Goal: Navigation & Orientation: Understand site structure

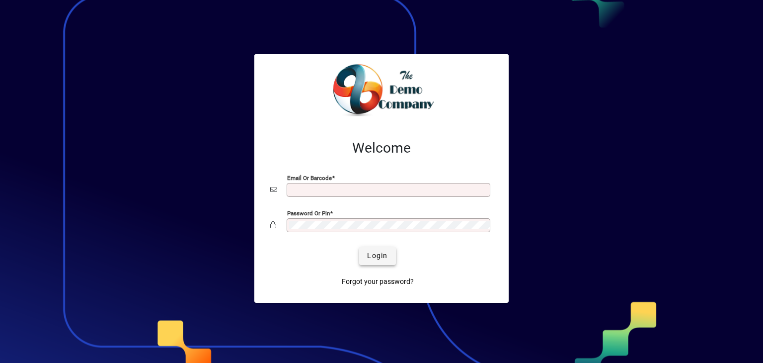
type input "**********"
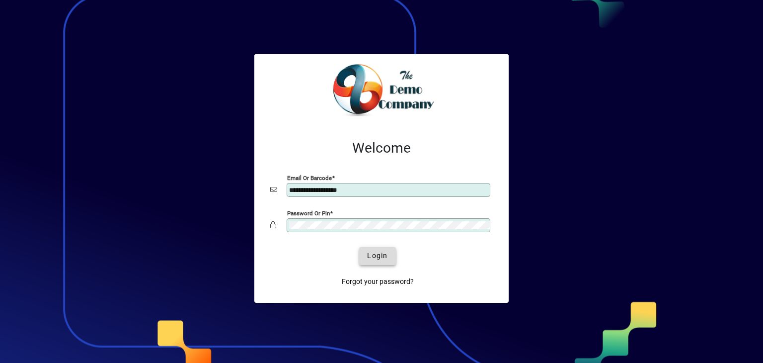
click at [387, 257] on span "Login" at bounding box center [377, 255] width 20 height 10
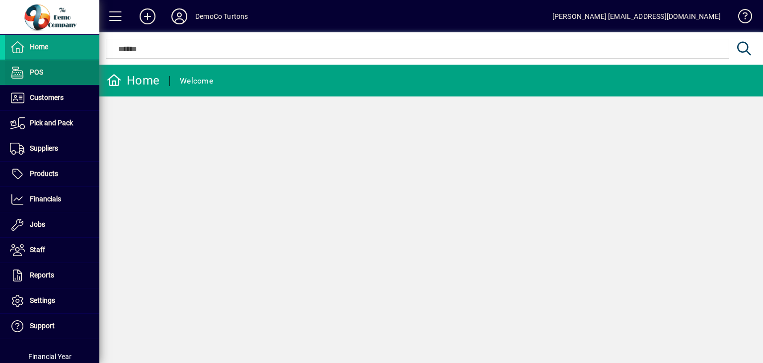
click at [34, 67] on span "POS" at bounding box center [24, 73] width 38 height 12
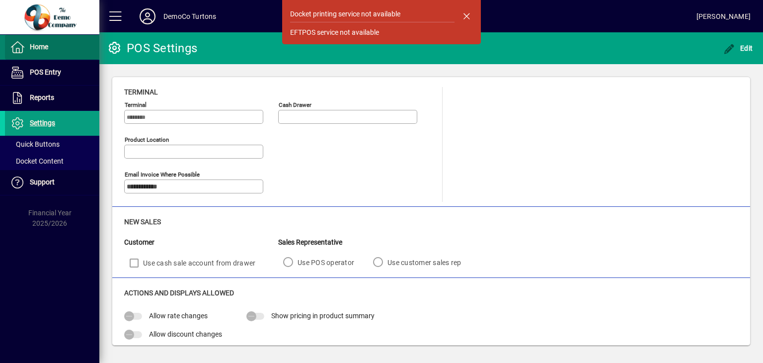
click at [35, 48] on span "Home" at bounding box center [39, 47] width 18 height 8
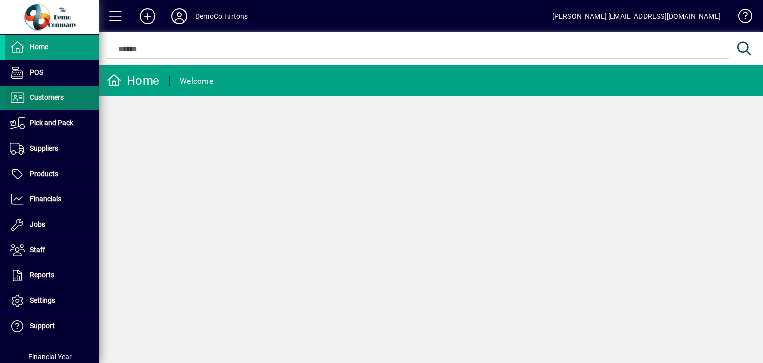
click at [43, 95] on span "Customers" at bounding box center [47, 97] width 34 height 8
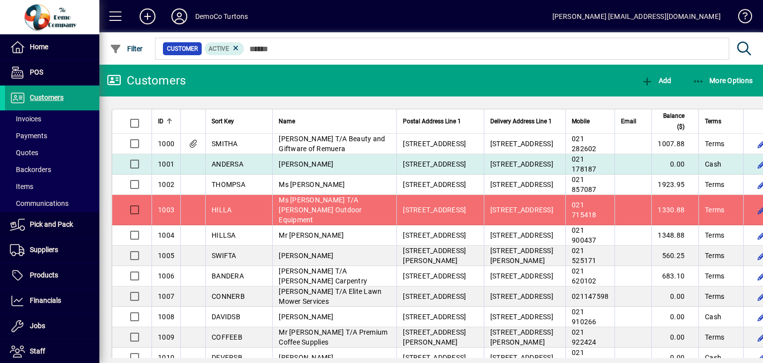
click at [241, 168] on span "ANDERSA" at bounding box center [228, 164] width 32 height 8
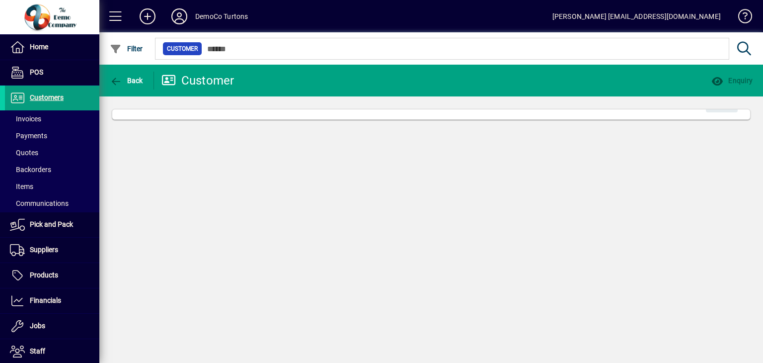
click at [241, 179] on div "Back Customer Enquiry Edit" at bounding box center [431, 214] width 664 height 298
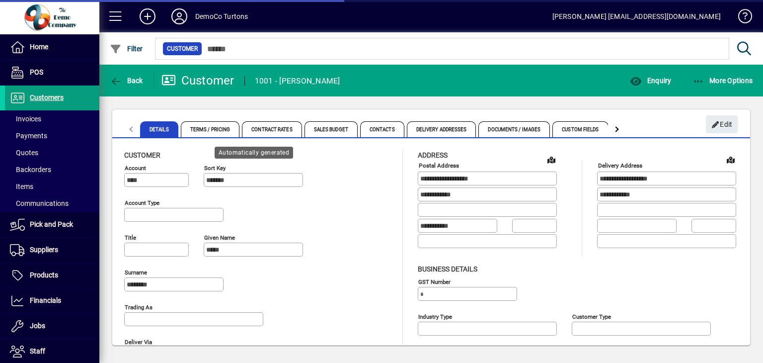
type input "**********"
type input "**"
type input "**********"
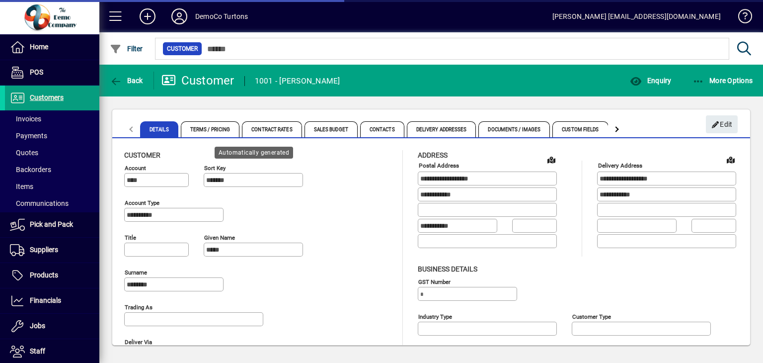
type input "**********"
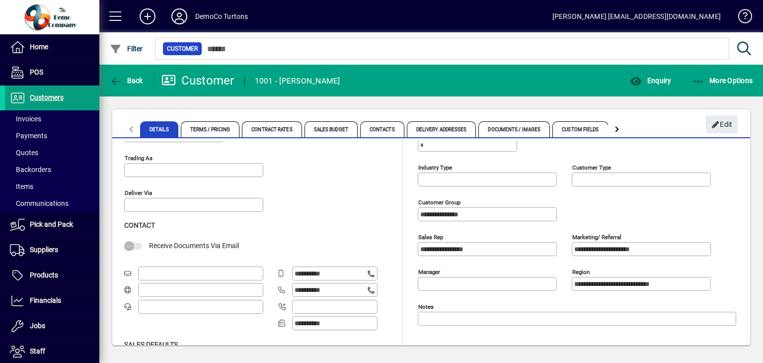
scroll to position [193, 0]
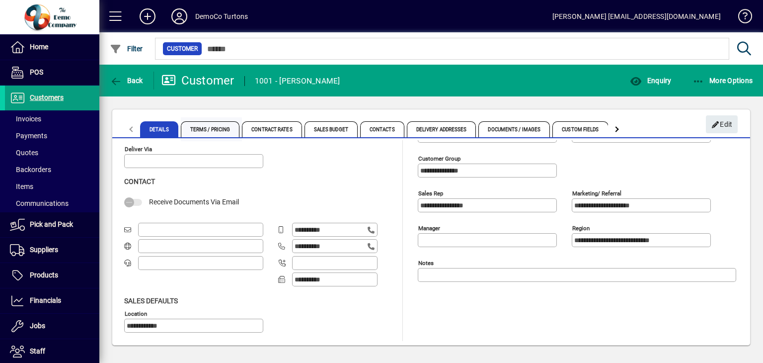
click at [225, 130] on span "Terms / Pricing" at bounding box center [210, 129] width 59 height 16
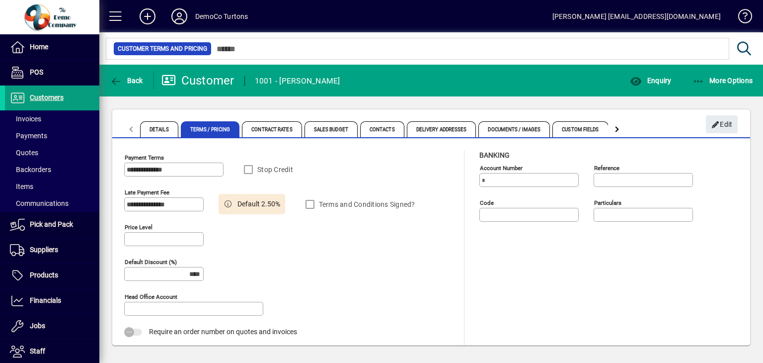
type input "******"
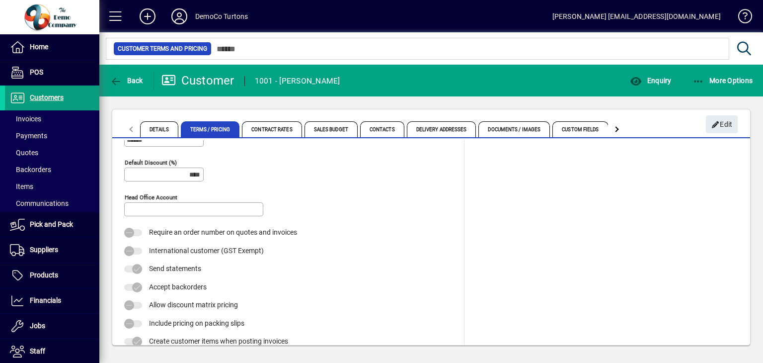
scroll to position [110, 0]
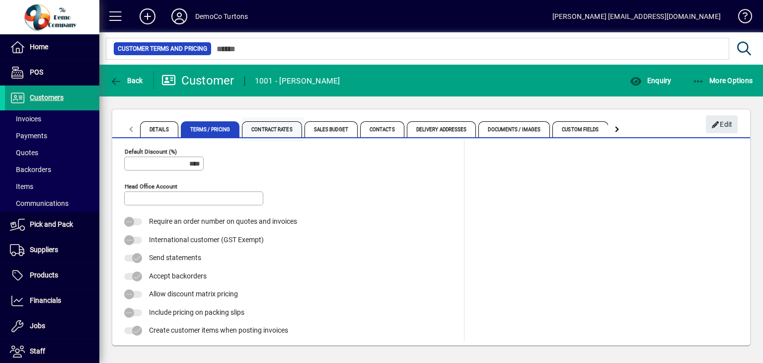
click at [258, 128] on span "Contract Rates" at bounding box center [272, 129] width 60 height 16
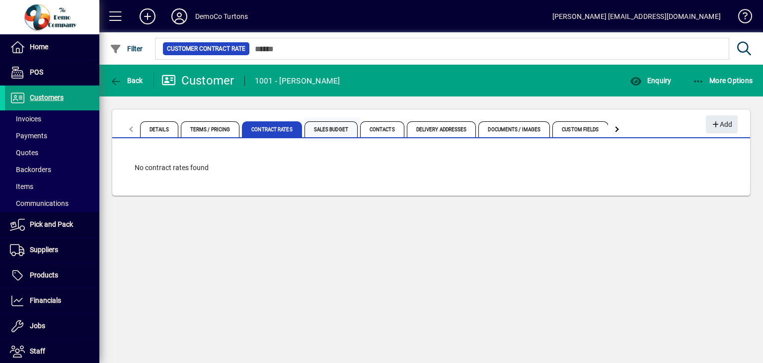
click at [325, 129] on span "Sales Budget" at bounding box center [331, 129] width 53 height 16
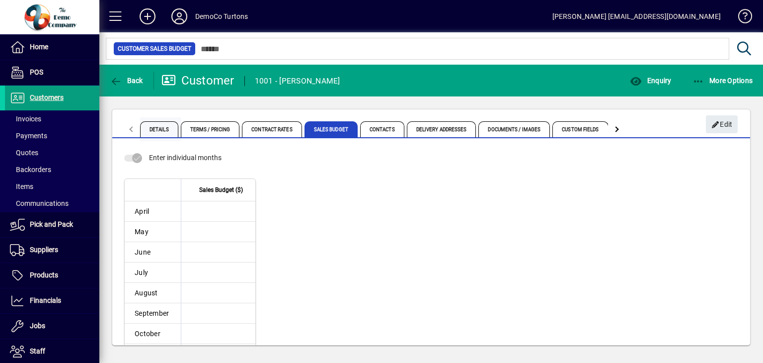
click at [161, 130] on span "Details" at bounding box center [159, 129] width 38 height 16
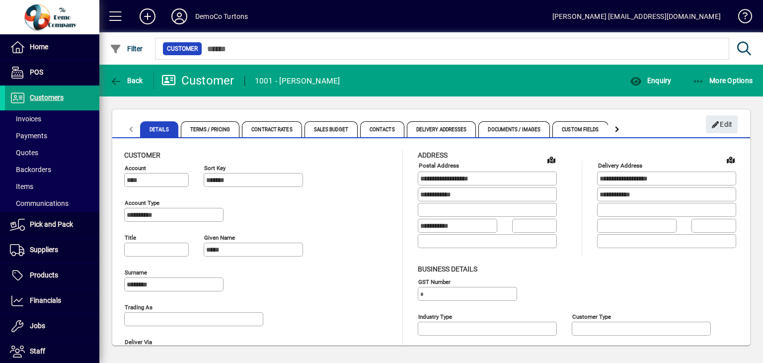
type input "**********"
type input "**"
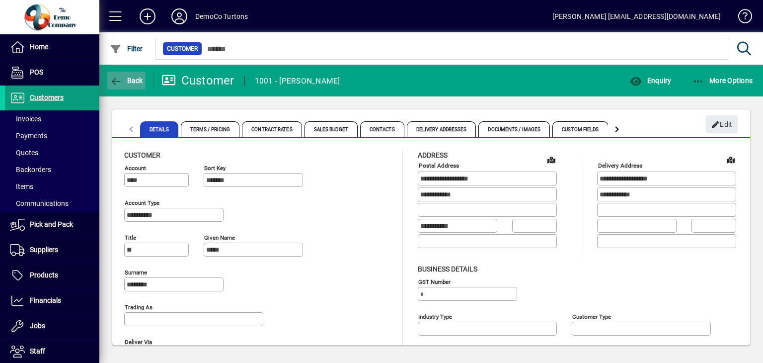
click at [126, 86] on span "button" at bounding box center [126, 81] width 38 height 24
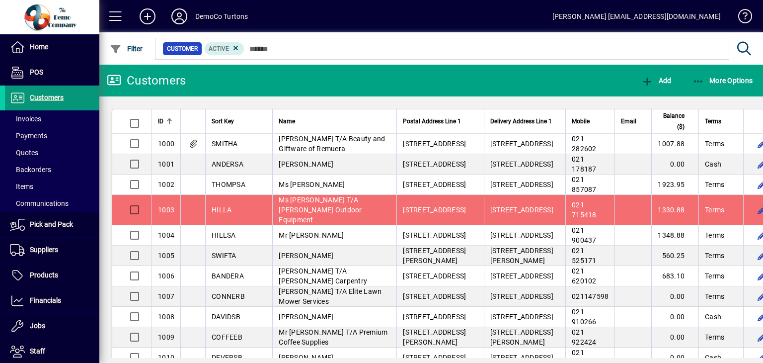
click at [39, 97] on span "Customers" at bounding box center [47, 97] width 34 height 8
click at [43, 97] on span "Customers" at bounding box center [47, 97] width 34 height 8
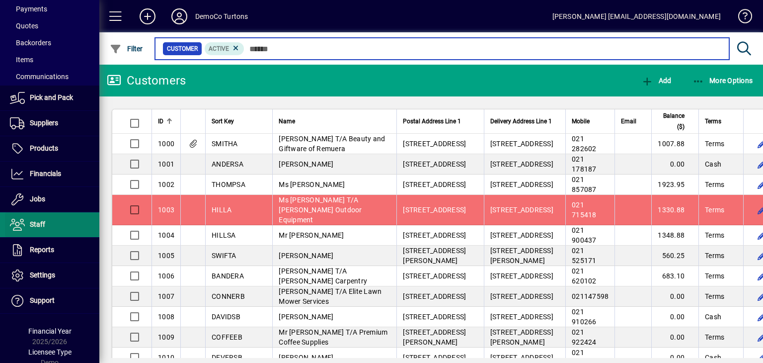
scroll to position [149, 0]
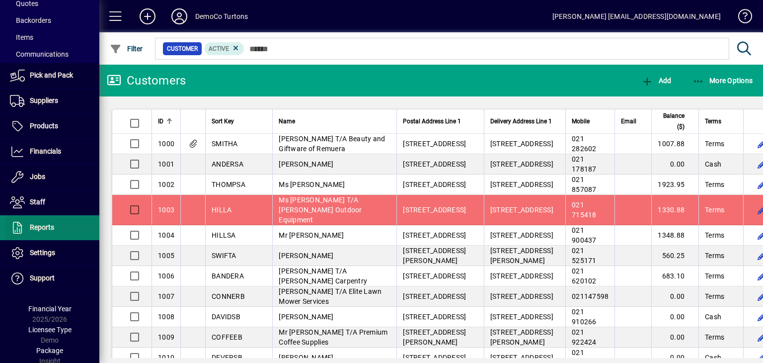
click at [44, 229] on span "Reports" at bounding box center [42, 227] width 24 height 8
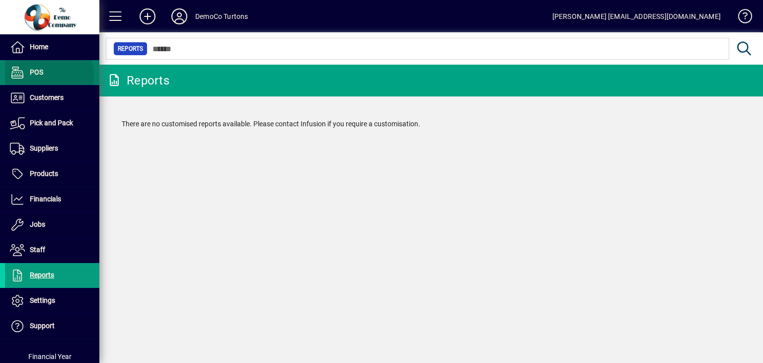
click at [46, 74] on span at bounding box center [52, 73] width 94 height 24
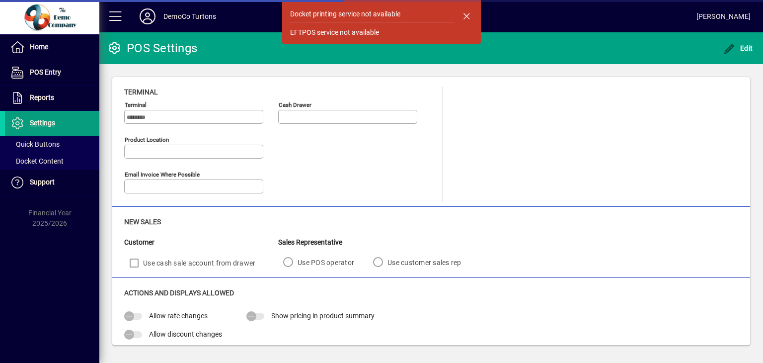
type input "**********"
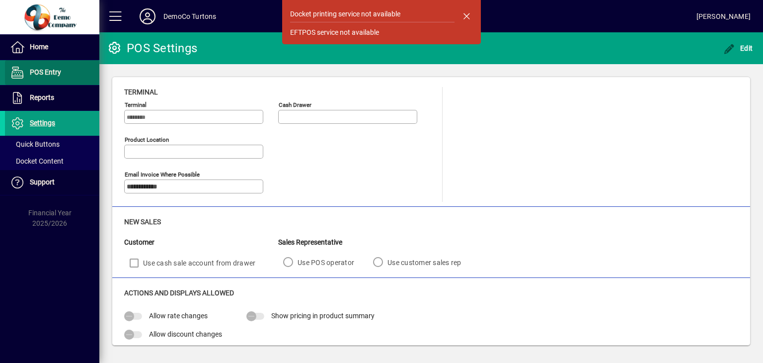
click at [46, 73] on span "POS Entry" at bounding box center [45, 72] width 31 height 8
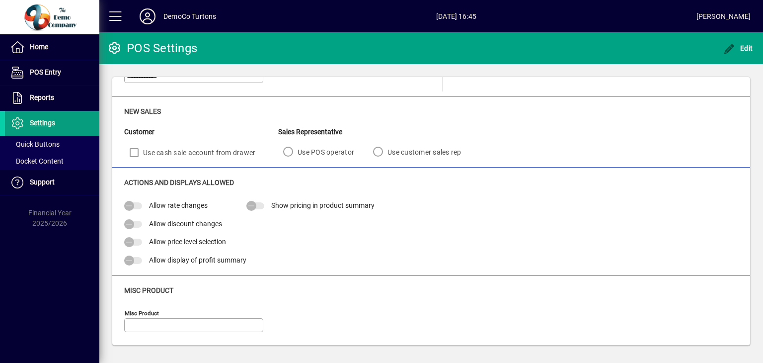
scroll to position [111, 0]
click at [35, 49] on span "Home" at bounding box center [39, 47] width 18 height 8
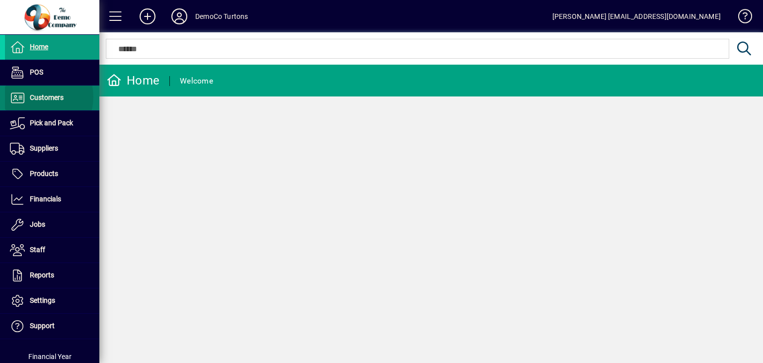
click at [38, 97] on span "Customers" at bounding box center [47, 97] width 34 height 8
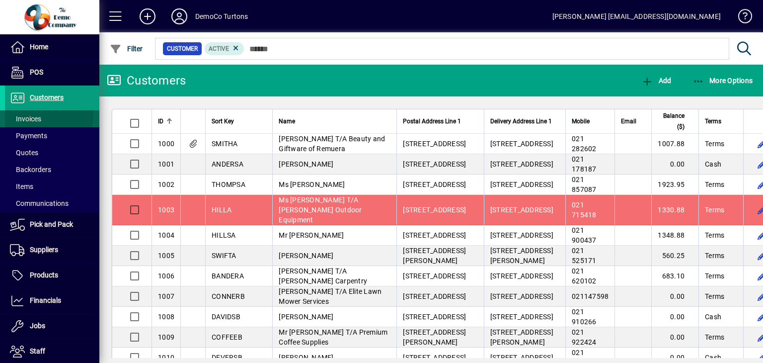
click at [39, 115] on span "Invoices" at bounding box center [25, 119] width 31 height 8
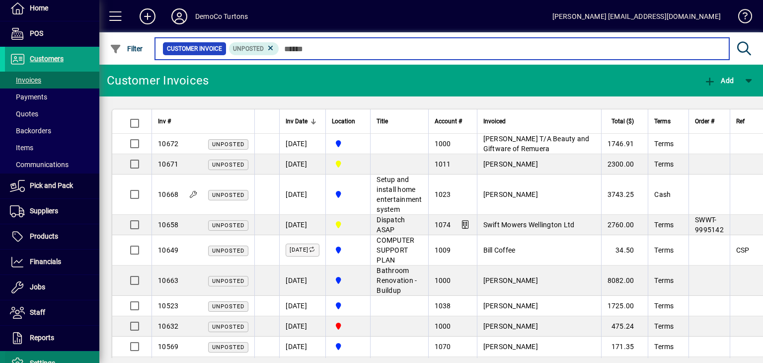
scroll to position [151, 0]
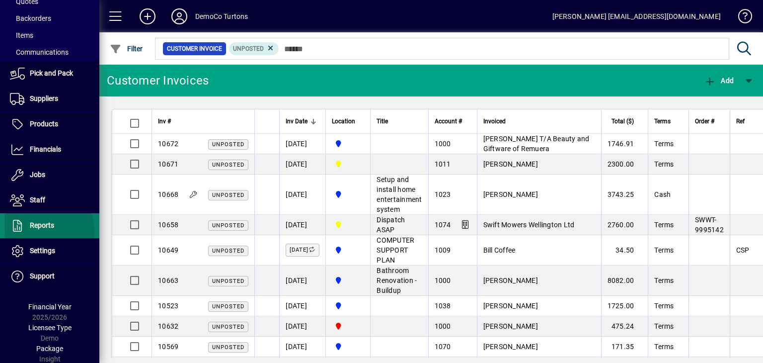
click at [45, 228] on span "Reports" at bounding box center [29, 226] width 49 height 12
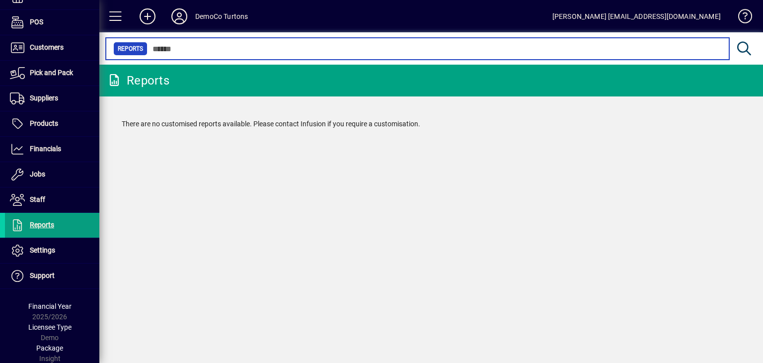
scroll to position [50, 0]
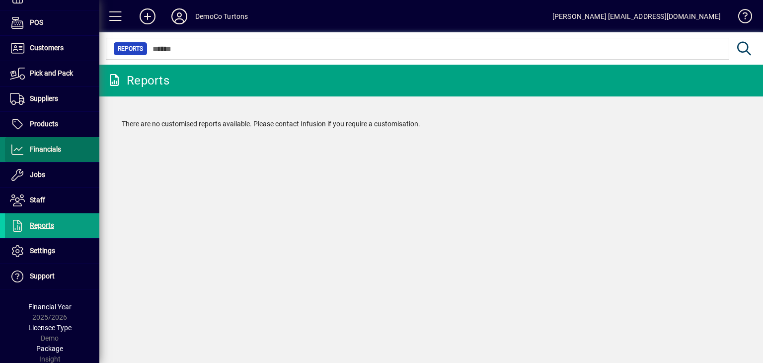
click at [53, 148] on span "Financials" at bounding box center [45, 149] width 31 height 8
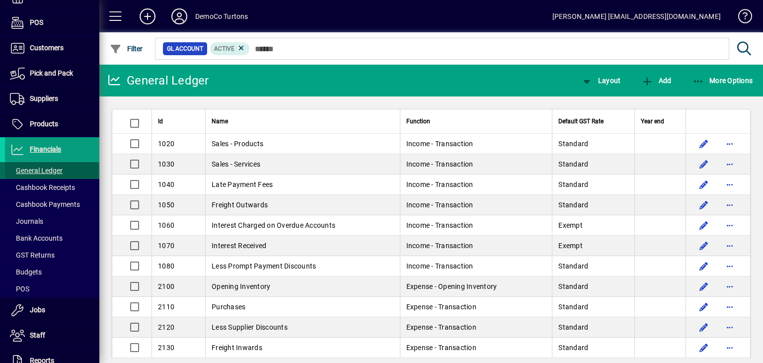
click at [51, 170] on span "General Ledger" at bounding box center [36, 170] width 53 height 8
click at [49, 187] on span "Cashbook Receipts" at bounding box center [42, 187] width 65 height 8
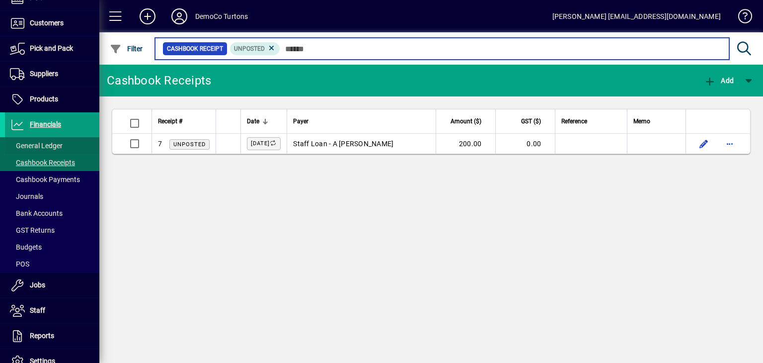
scroll to position [185, 0]
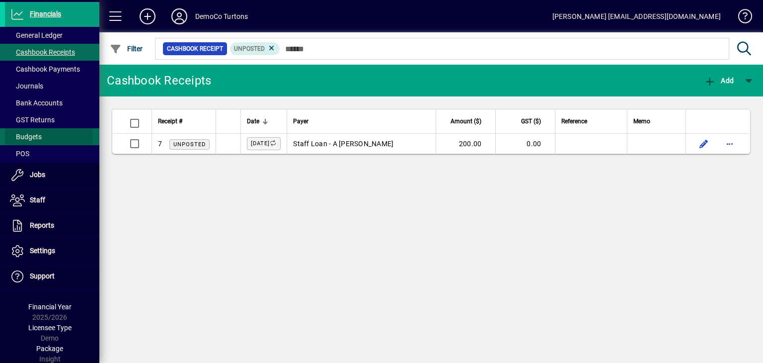
click at [24, 139] on span "Budgets" at bounding box center [26, 137] width 32 height 8
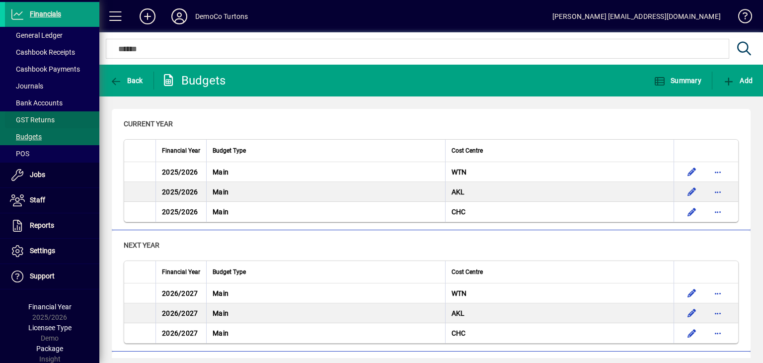
click at [34, 121] on span "GST Returns" at bounding box center [32, 120] width 45 height 8
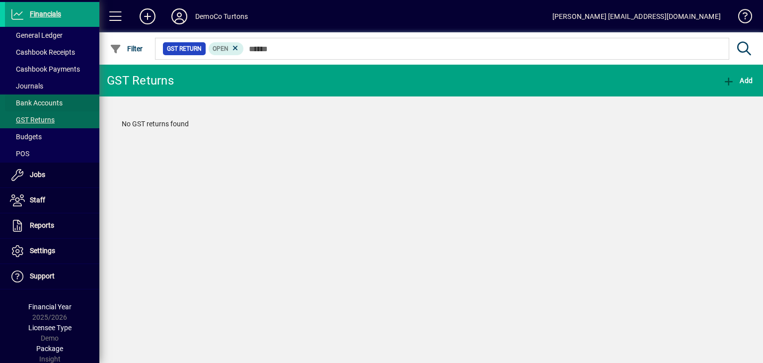
click at [44, 102] on span "Bank Accounts" at bounding box center [36, 103] width 53 height 8
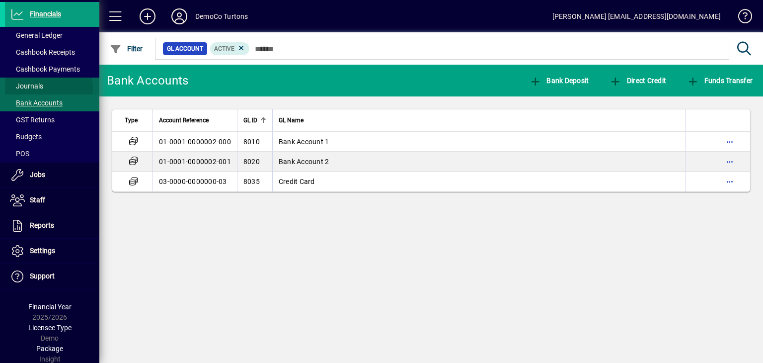
click at [35, 88] on span "Journals" at bounding box center [26, 86] width 33 height 8
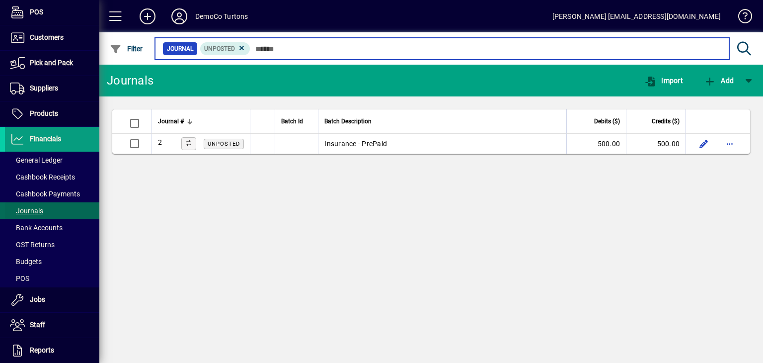
scroll to position [36, 0]
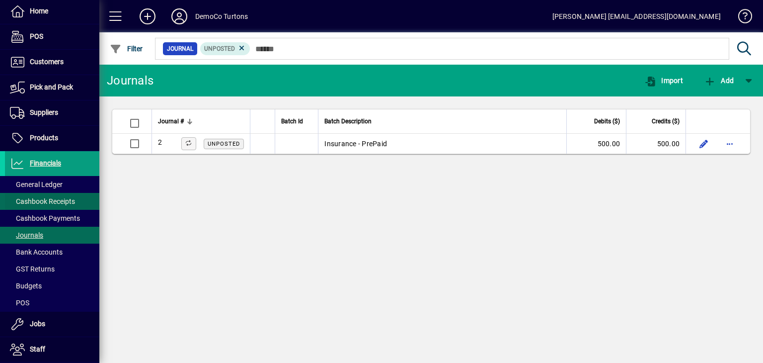
click at [38, 205] on span "Cashbook Receipts" at bounding box center [40, 201] width 70 height 10
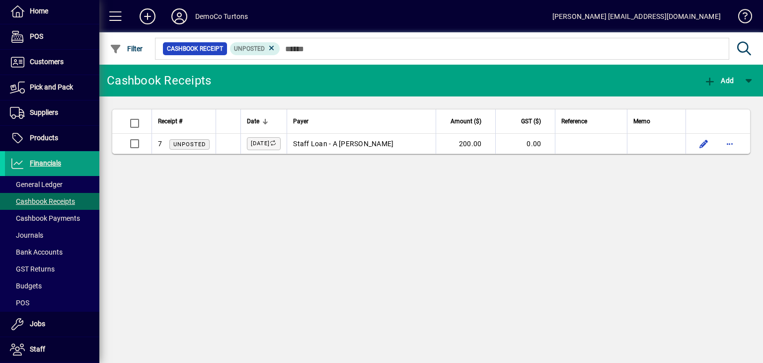
click at [44, 217] on span "Cashbook Payments" at bounding box center [45, 218] width 70 height 8
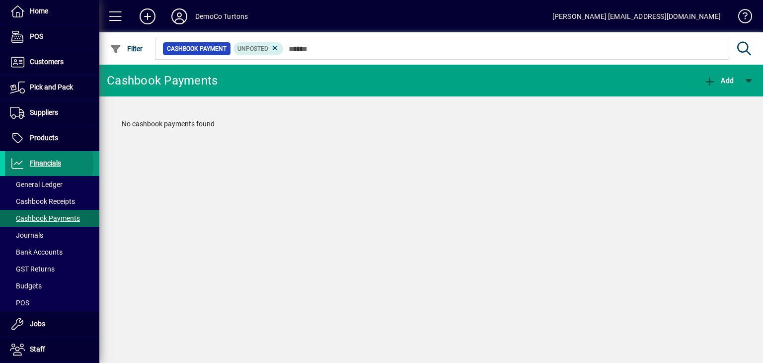
click at [32, 162] on span "Financials" at bounding box center [45, 163] width 31 height 8
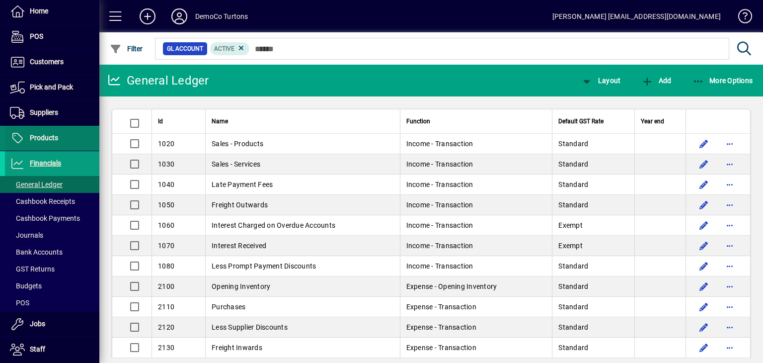
click at [42, 137] on span "Products" at bounding box center [44, 138] width 28 height 8
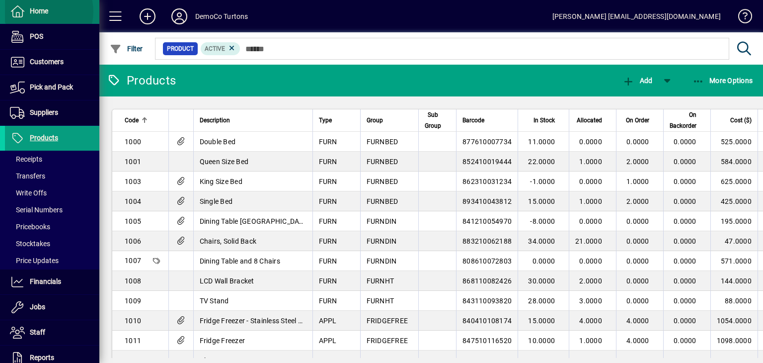
click at [41, 11] on span "Home" at bounding box center [39, 11] width 18 height 8
